Goal: Task Accomplishment & Management: Use online tool/utility

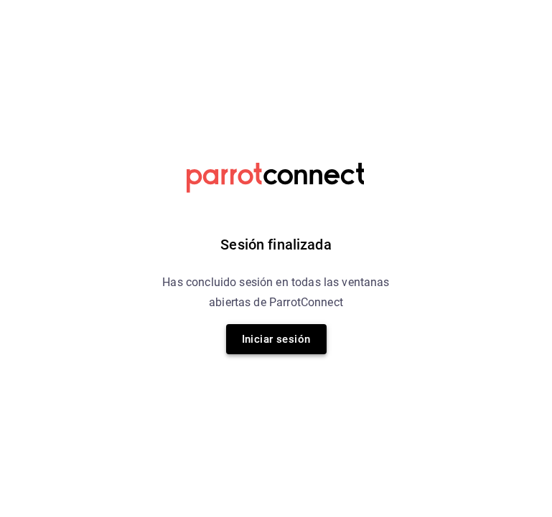
click at [265, 352] on button "Iniciar sesión" at bounding box center [276, 339] width 100 height 30
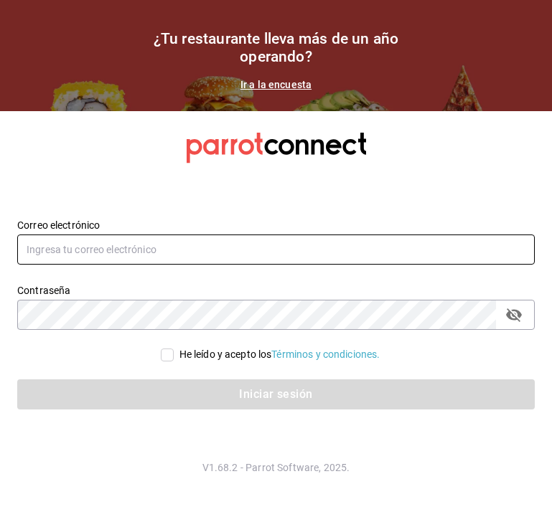
click at [222, 250] on input "text" at bounding box center [275, 250] width 517 height 30
type input "hector.martinez@grupocosteno.com"
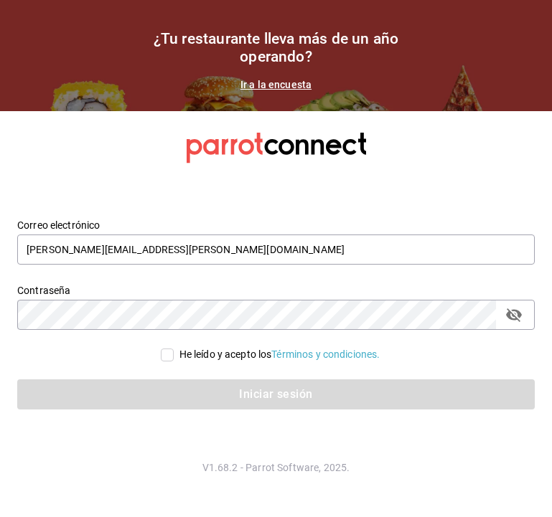
click at [163, 355] on input "He leído y acepto los Términos y condiciones." at bounding box center [167, 355] width 13 height 13
checkbox input "true"
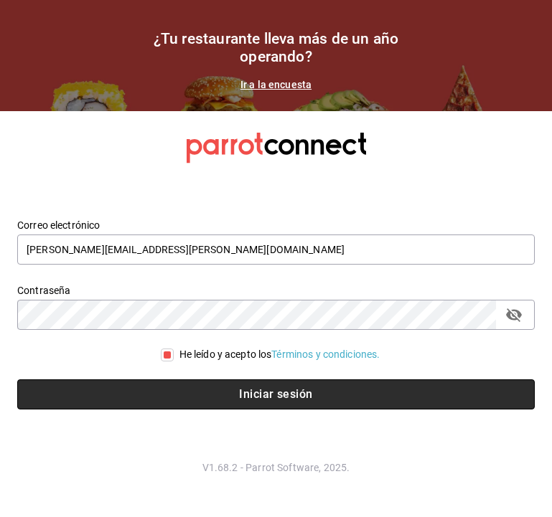
click at [197, 394] on button "Iniciar sesión" at bounding box center [275, 395] width 517 height 30
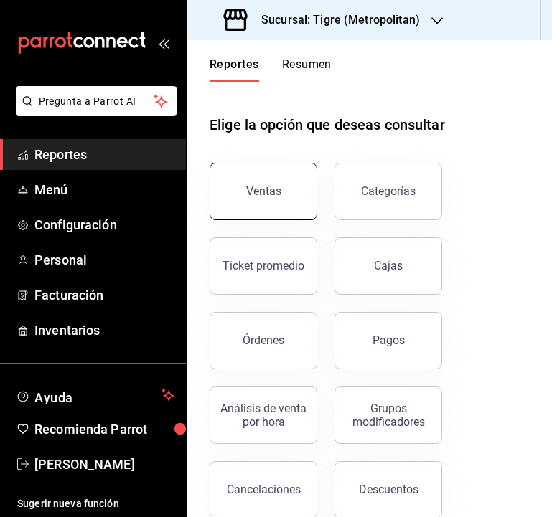
click at [282, 187] on button "Ventas" at bounding box center [264, 191] width 108 height 57
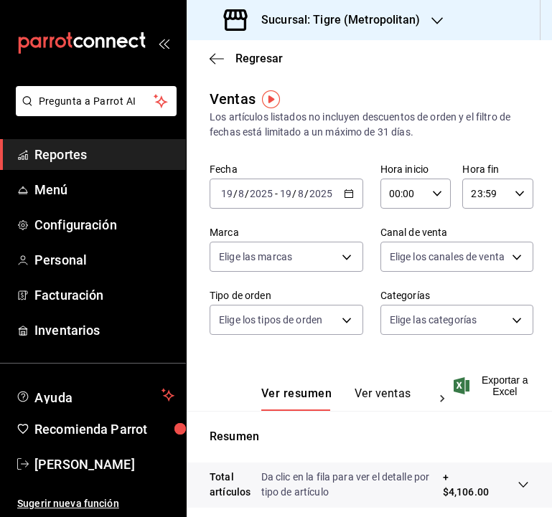
click at [443, 19] on div "Sucursal: Tigre (Metropolitan)" at bounding box center [323, 20] width 250 height 40
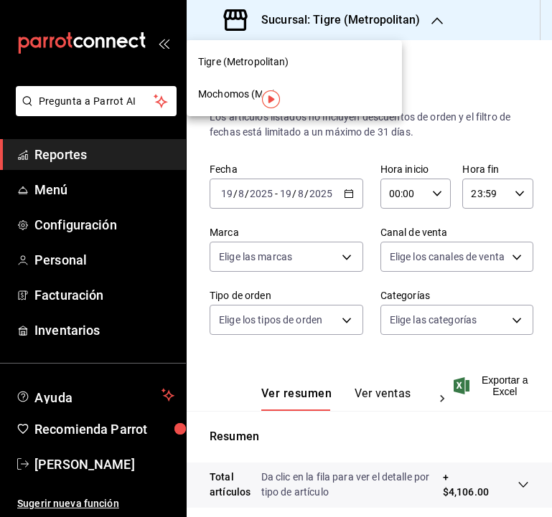
click at [314, 59] on div "Tigre (Metropolitan)" at bounding box center [294, 62] width 192 height 15
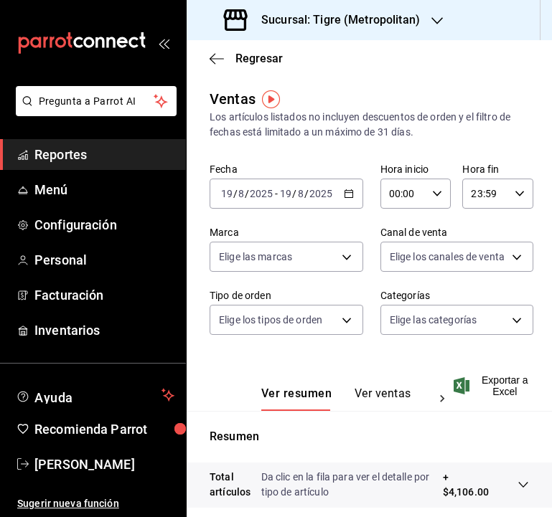
click at [428, 24] on div "Sucursal: Tigre (Metropolitan)" at bounding box center [323, 20] width 250 height 40
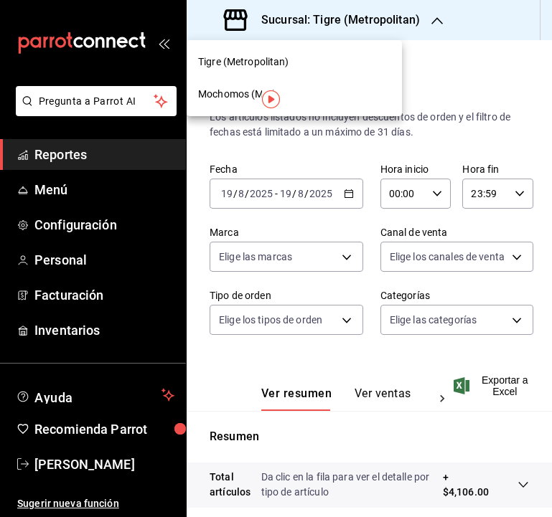
click at [290, 88] on div "Mochomos (Mty)" at bounding box center [294, 94] width 192 height 15
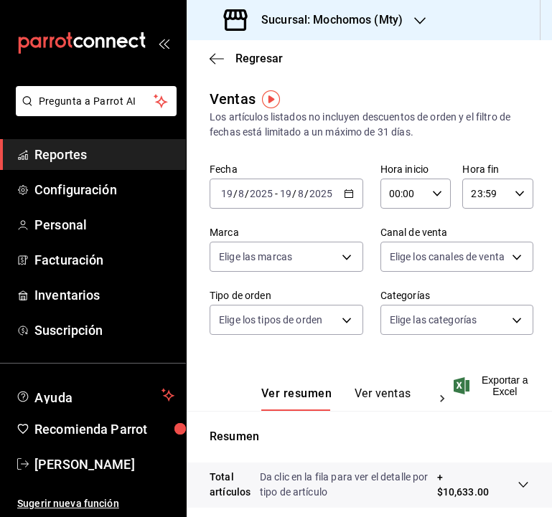
click at [355, 200] on div "[DATE] [DATE] - [DATE] [DATE]" at bounding box center [287, 194] width 154 height 30
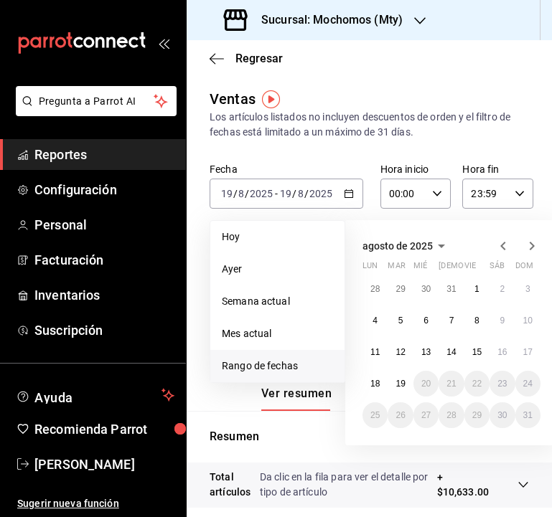
click at [503, 247] on icon "button" at bounding box center [502, 245] width 17 height 17
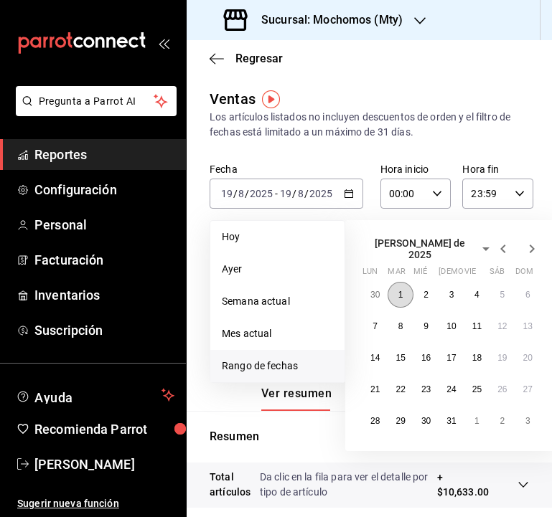
click at [400, 291] on abbr "1" at bounding box center [400, 295] width 5 height 10
click at [452, 416] on abbr "31" at bounding box center [450, 421] width 9 height 10
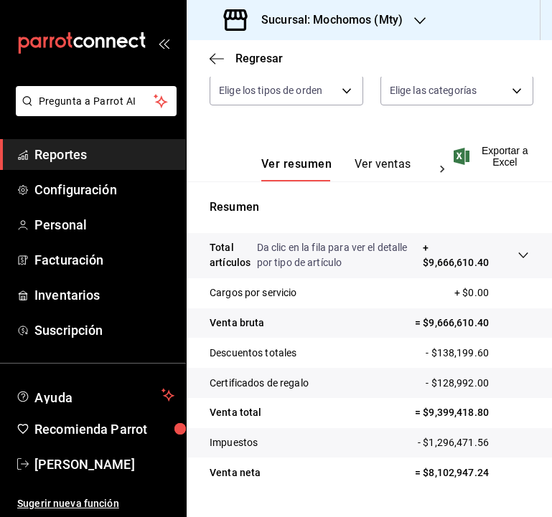
scroll to position [263, 0]
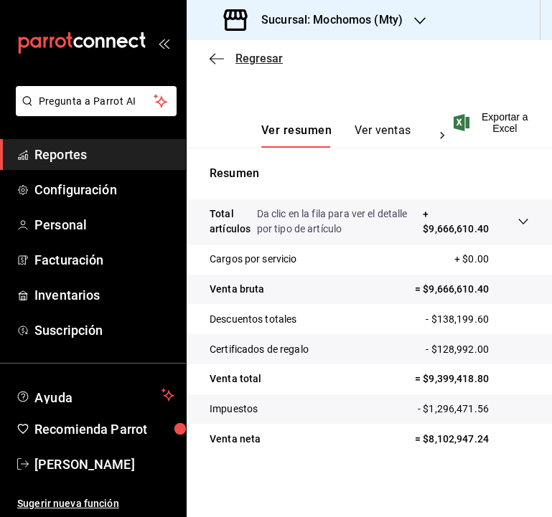
click at [272, 52] on span "Regresar" at bounding box center [258, 59] width 47 height 14
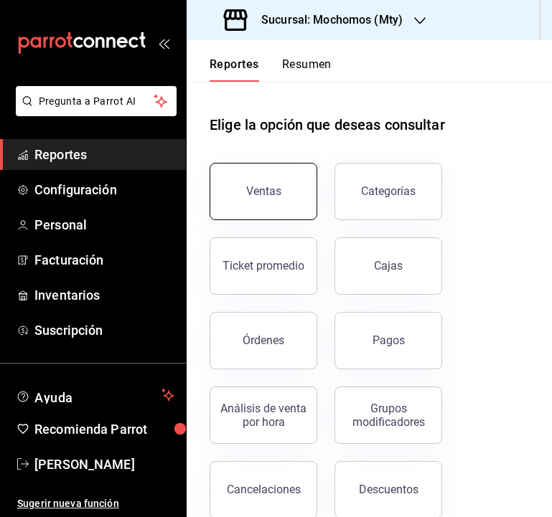
click at [279, 167] on button "Ventas" at bounding box center [264, 191] width 108 height 57
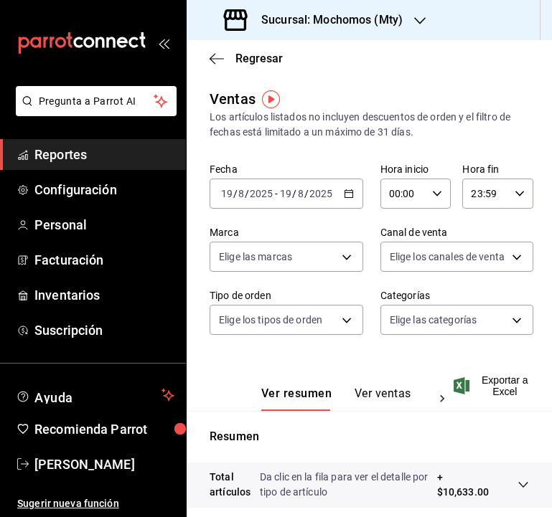
click at [349, 199] on div "[DATE] [DATE] - [DATE] [DATE]" at bounding box center [287, 194] width 154 height 30
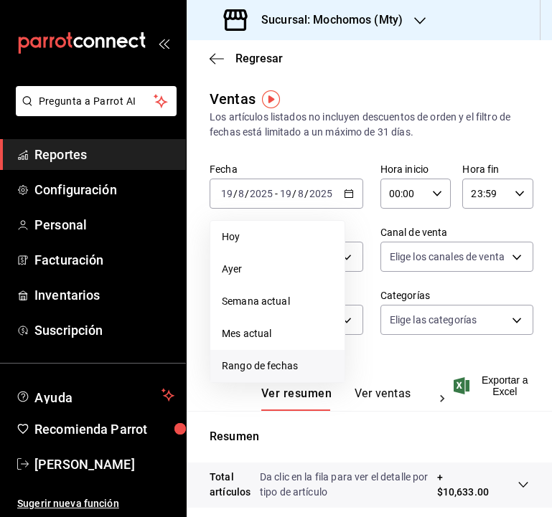
click at [278, 356] on li "Rango de fechas" at bounding box center [277, 366] width 134 height 32
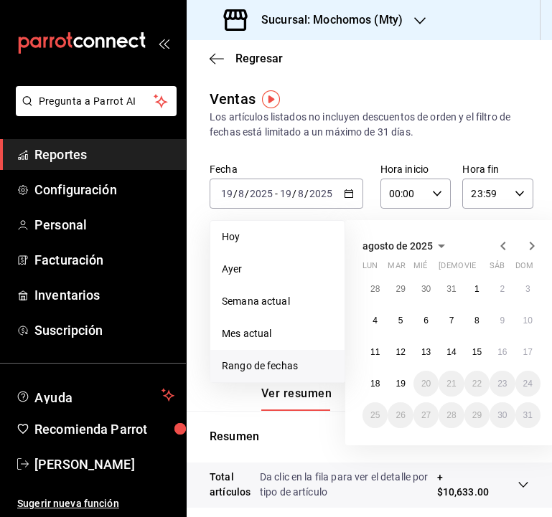
click at [502, 243] on icon "button" at bounding box center [502, 245] width 17 height 17
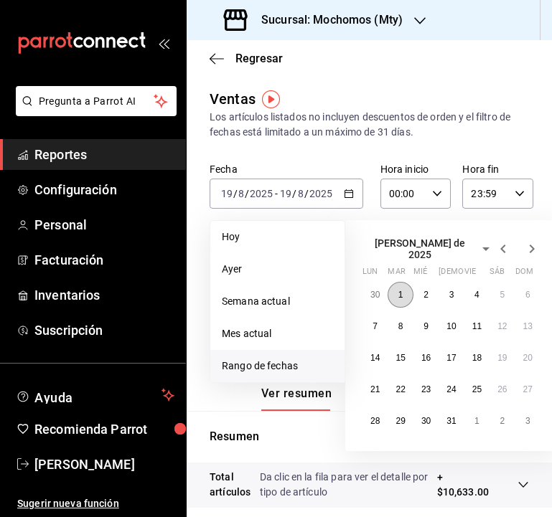
click at [395, 285] on button "1" at bounding box center [399, 295] width 25 height 26
click at [533, 245] on icon "button" at bounding box center [532, 249] width 5 height 9
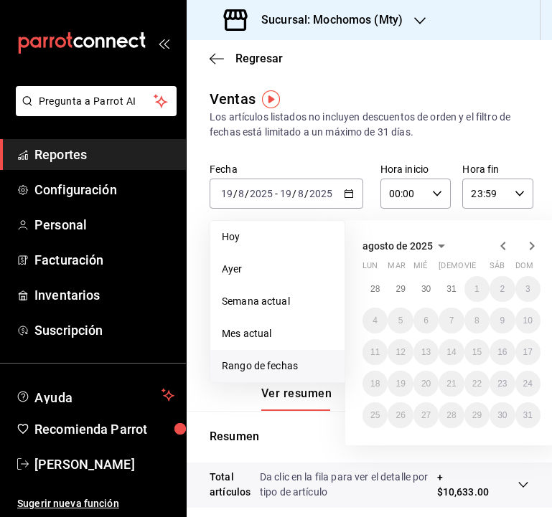
click at [498, 244] on icon "button" at bounding box center [502, 245] width 17 height 17
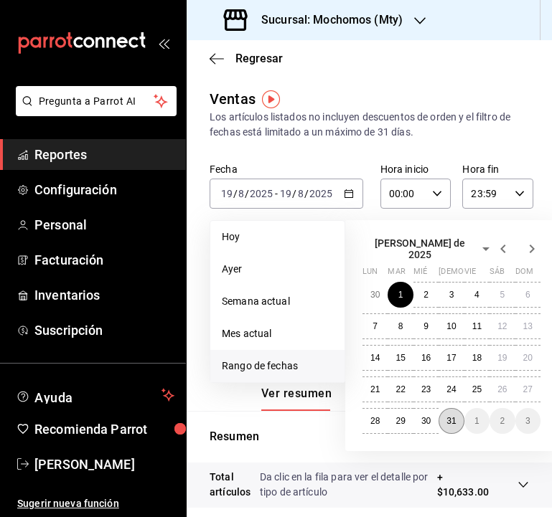
click at [453, 416] on abbr "31" at bounding box center [450, 421] width 9 height 10
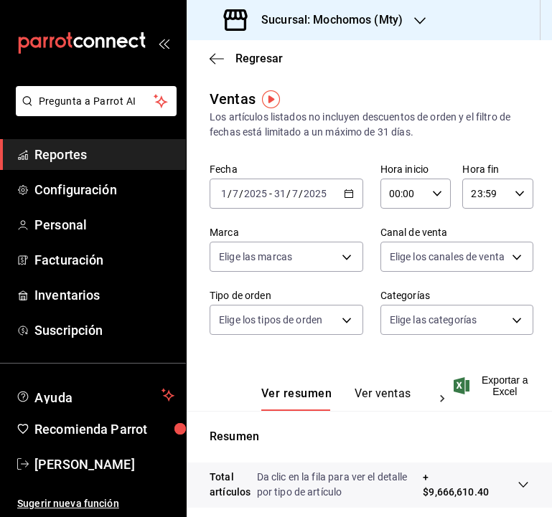
click at [440, 205] on div "00:00 Hora inicio" at bounding box center [415, 194] width 71 height 30
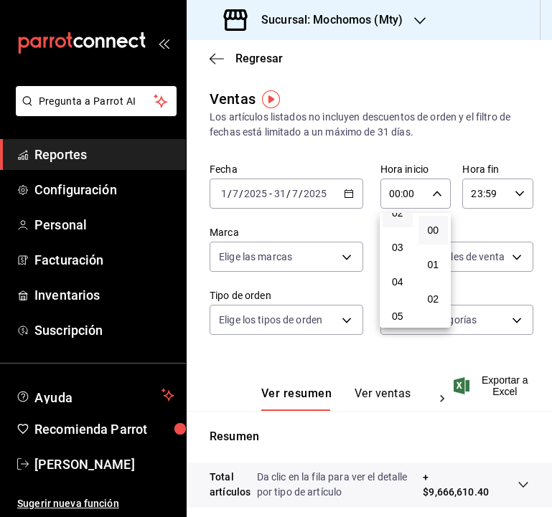
scroll to position [87, 0]
click at [399, 305] on button "05" at bounding box center [397, 315] width 30 height 29
type input "05:00"
click at [398, 367] on div at bounding box center [276, 258] width 552 height 517
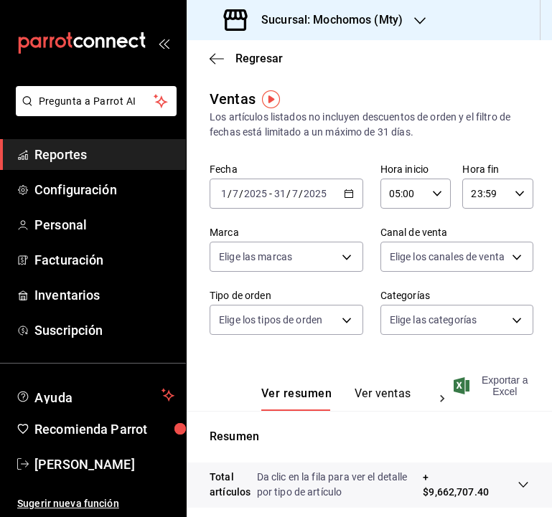
click at [524, 382] on span "Exportar a Excel" at bounding box center [492, 386] width 72 height 23
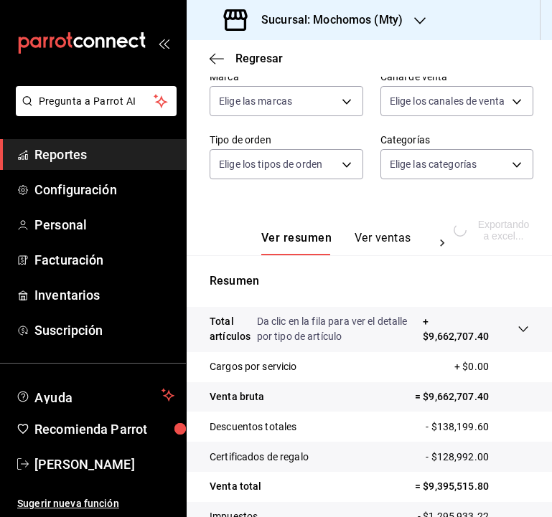
scroll to position [263, 0]
